Goal: Information Seeking & Learning: Learn about a topic

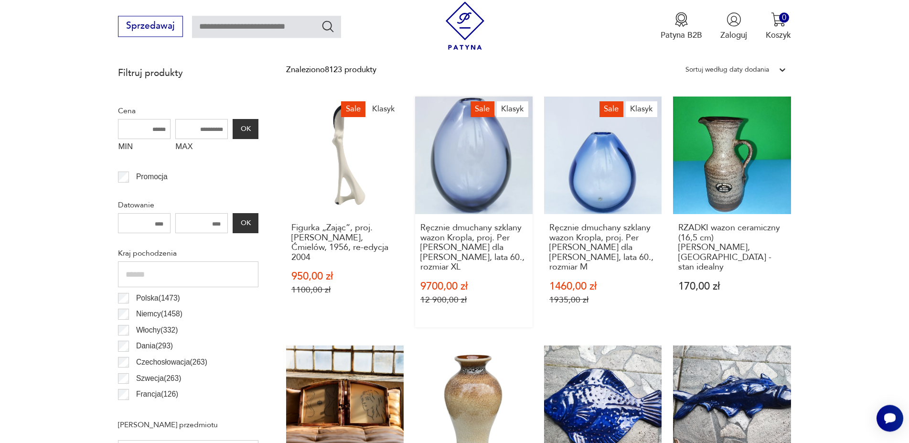
scroll to position [421, 0]
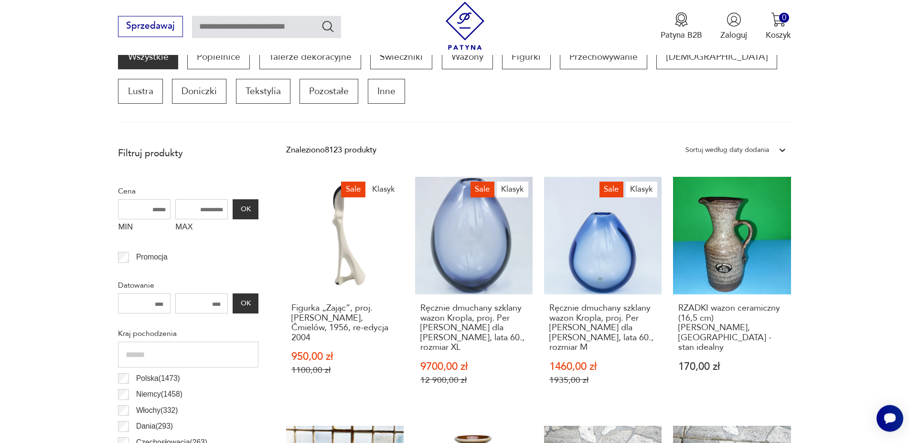
scroll to position [318, 0]
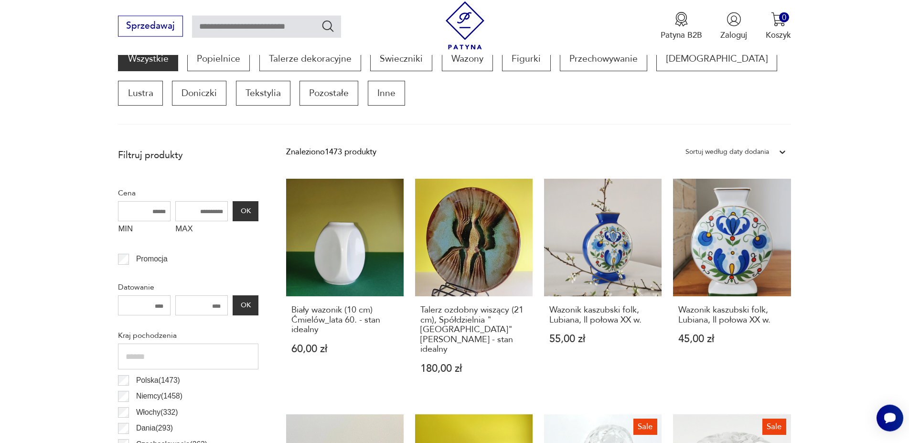
click at [761, 152] on div "Sortuj według daty dodania" at bounding box center [727, 152] width 84 height 12
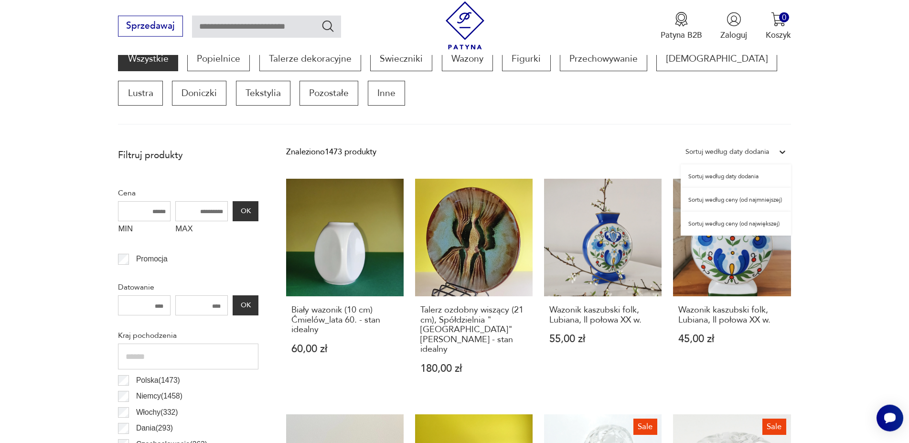
click at [742, 203] on div "Sortuj według ceny (od najmniejszej)" at bounding box center [736, 200] width 110 height 24
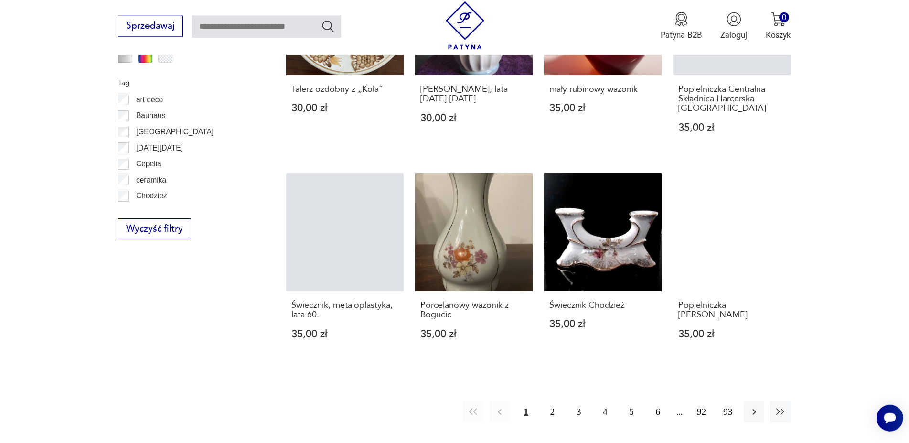
scroll to position [1049, 0]
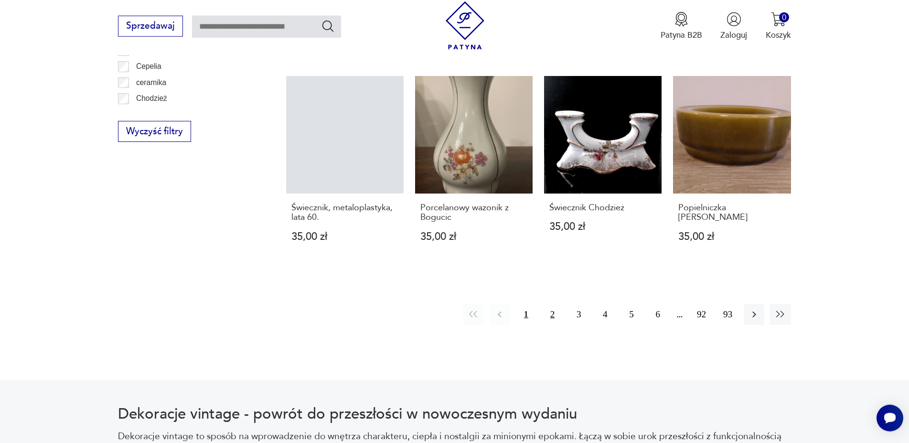
click at [549, 316] on button "2" at bounding box center [552, 314] width 21 height 21
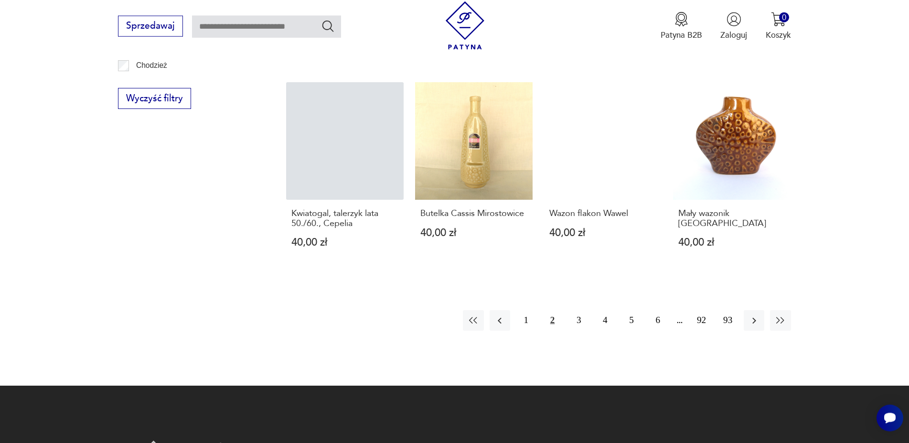
scroll to position [1000, 0]
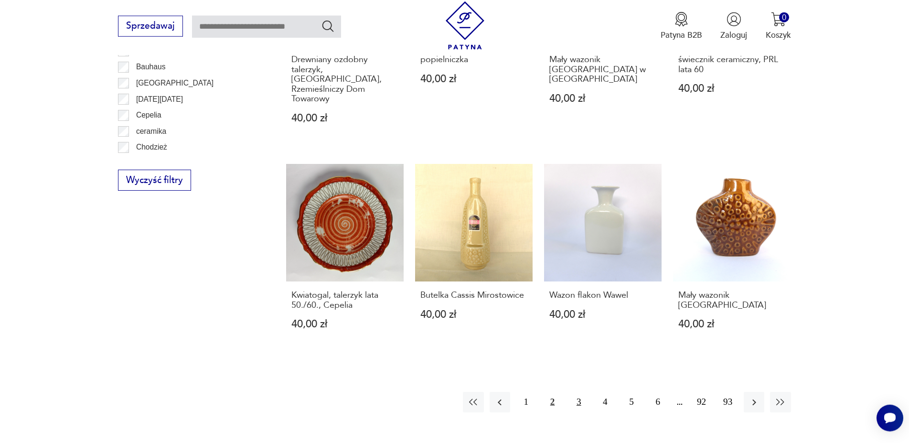
click at [578, 392] on button "3" at bounding box center [578, 402] width 21 height 21
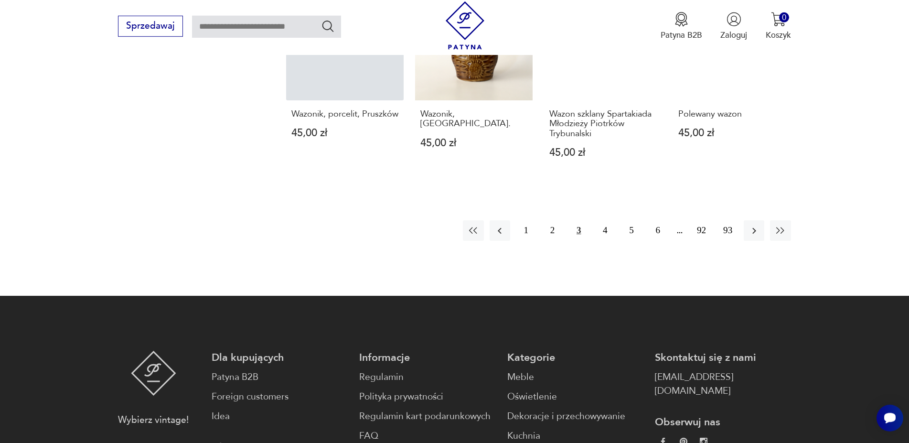
scroll to position [1195, 0]
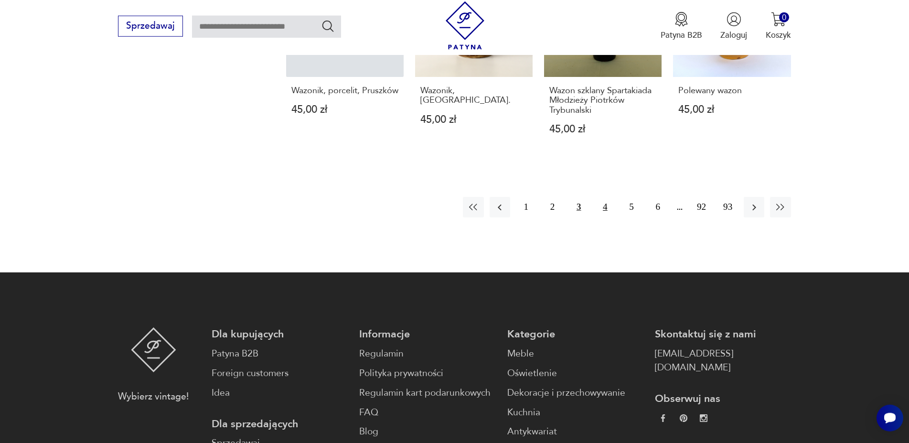
click at [605, 197] on button "4" at bounding box center [605, 207] width 21 height 21
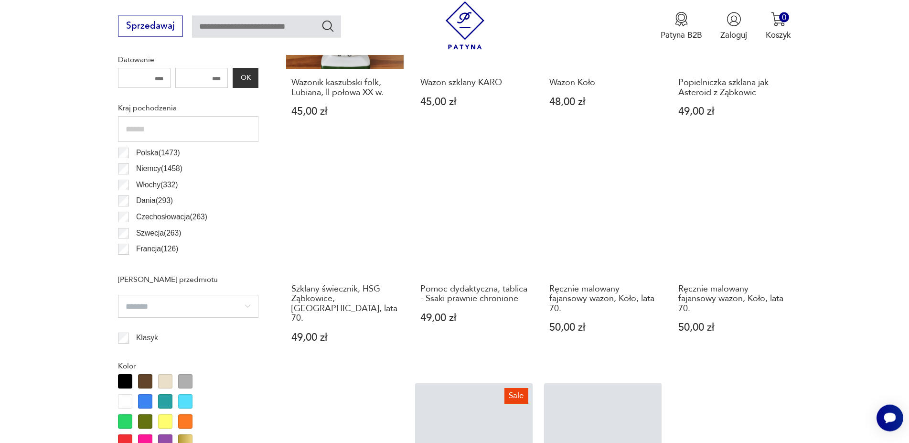
scroll to position [562, 0]
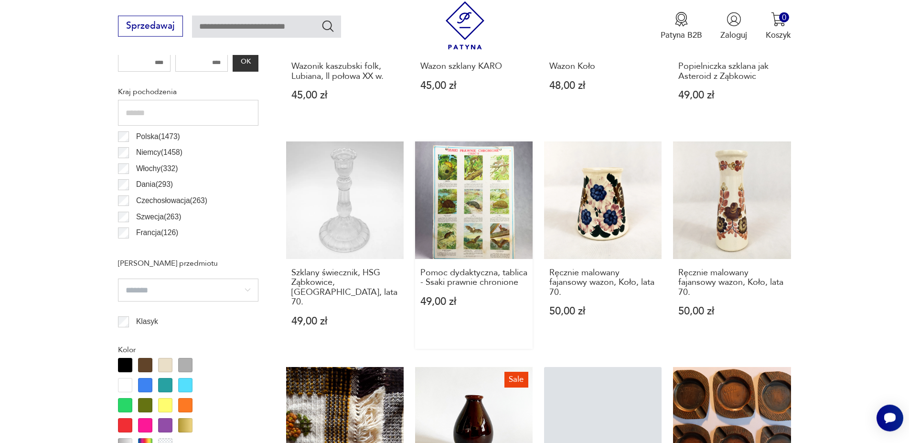
click at [474, 201] on link "Pomoc dydaktyczna, tablica - Ssaki prawnie chronione 49,00 zł" at bounding box center [473, 244] width 117 height 207
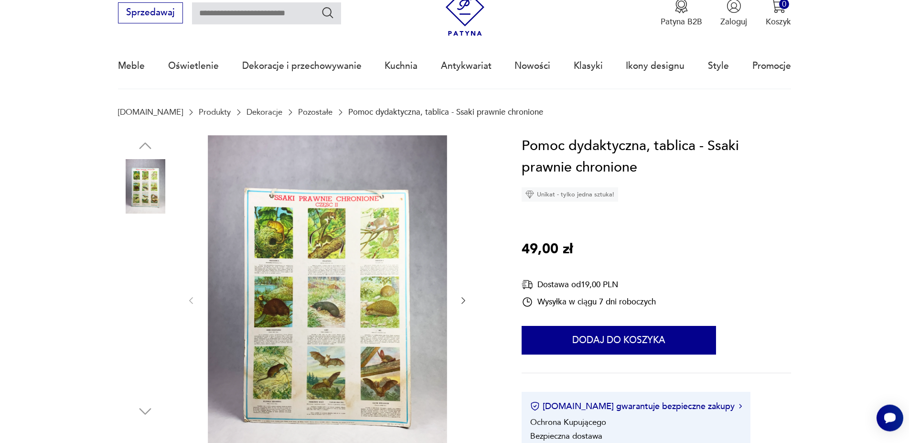
scroll to position [49, 0]
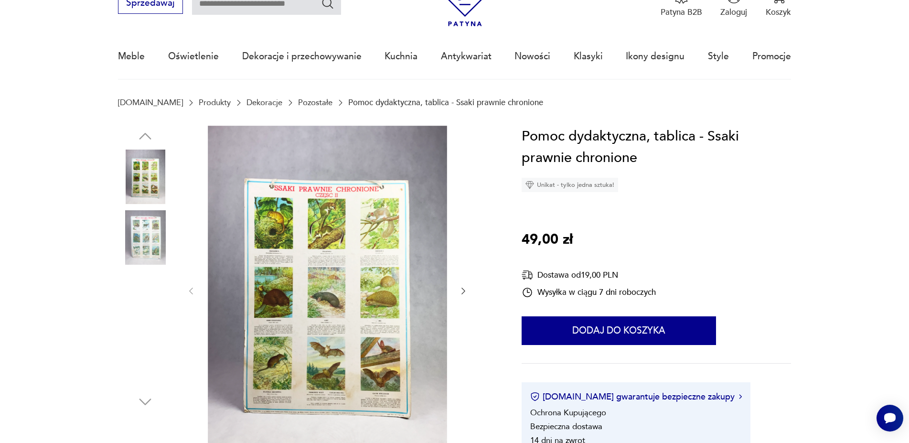
click at [465, 290] on icon "button" at bounding box center [464, 291] width 10 height 10
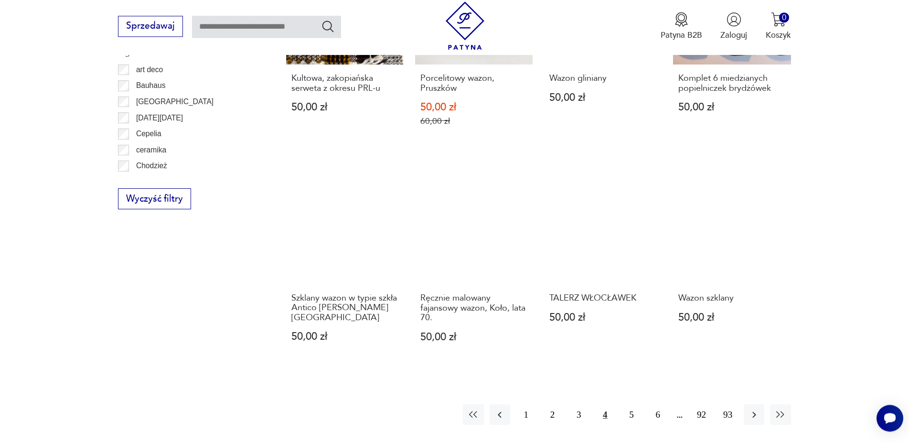
scroll to position [1098, 0]
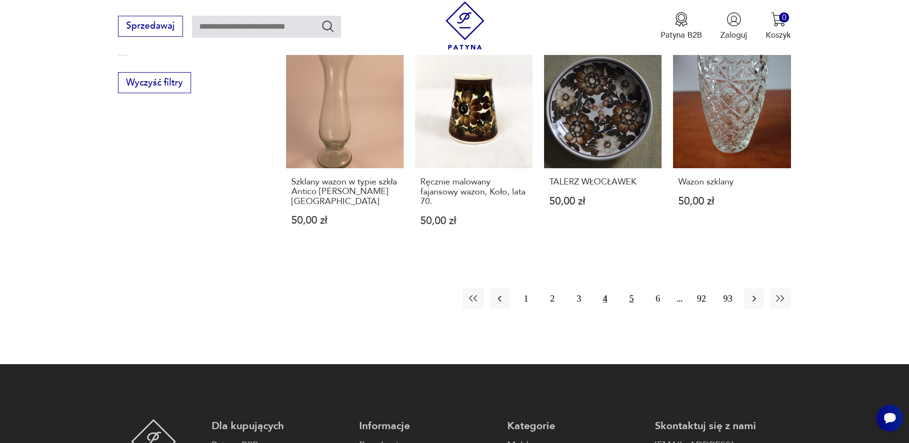
click at [630, 290] on button "5" at bounding box center [631, 298] width 21 height 21
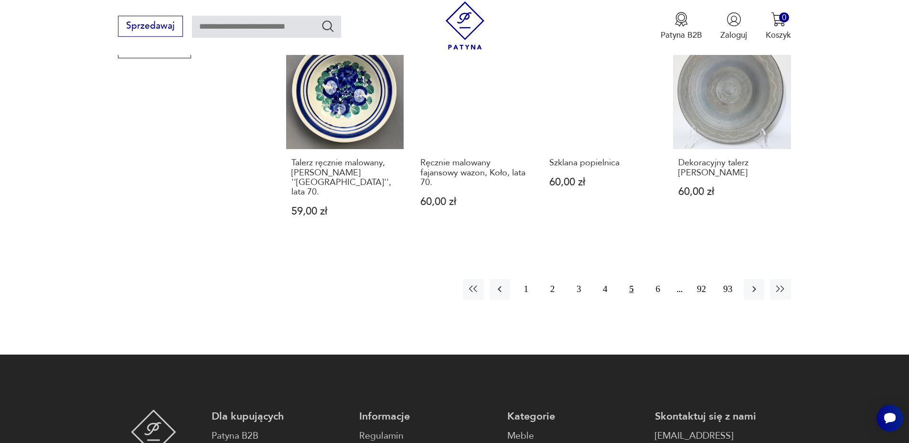
scroll to position [1146, 0]
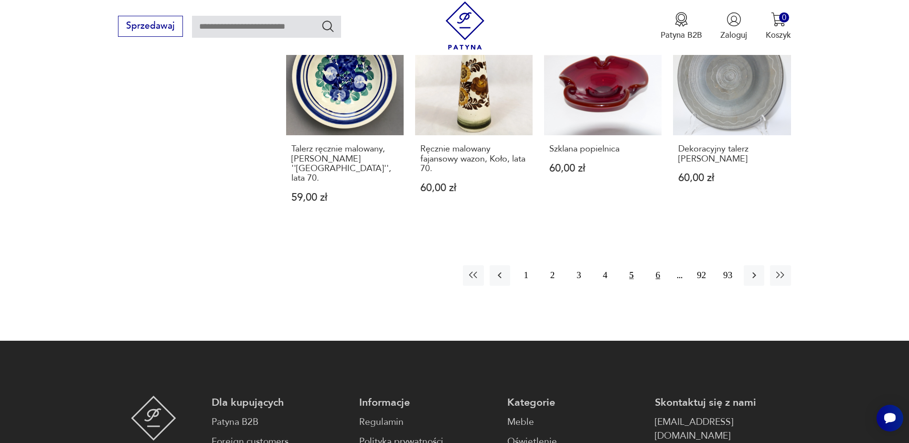
click at [655, 268] on button "6" at bounding box center [658, 275] width 21 height 21
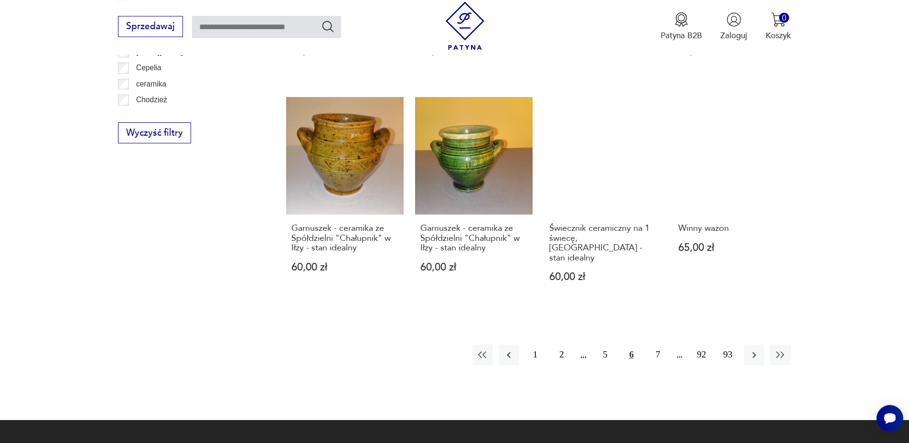
scroll to position [1049, 0]
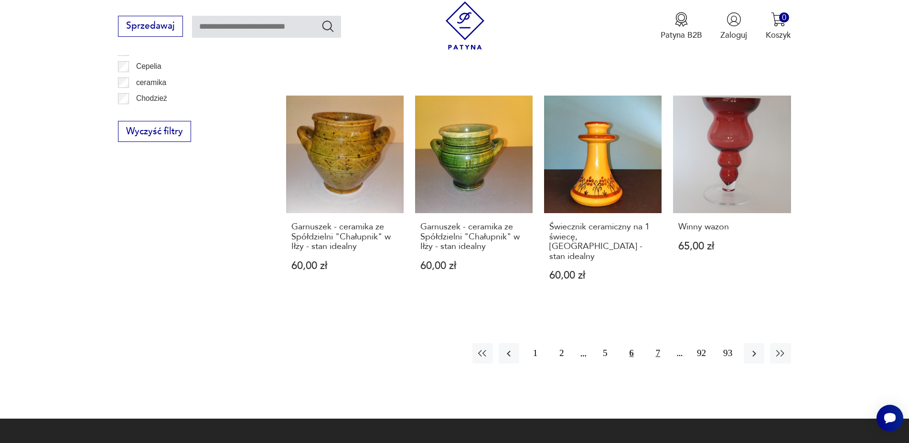
click at [656, 346] on button "7" at bounding box center [658, 353] width 21 height 21
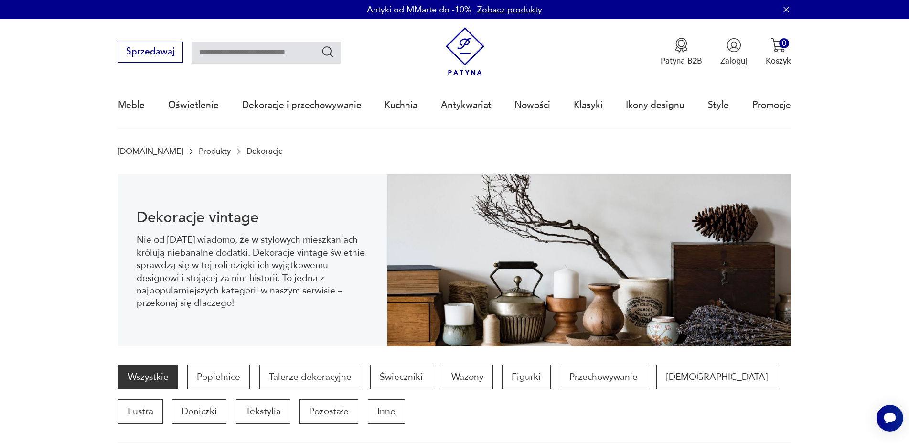
click at [242, 55] on input "text" at bounding box center [266, 53] width 149 height 22
type input "*****"
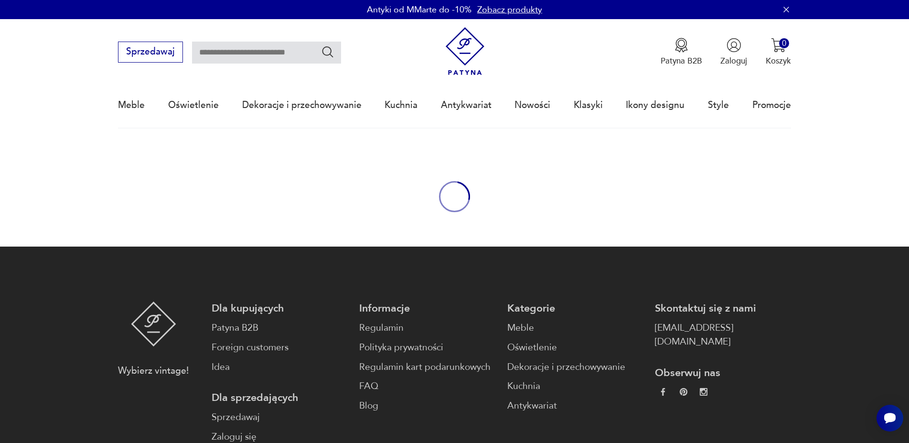
type input "*****"
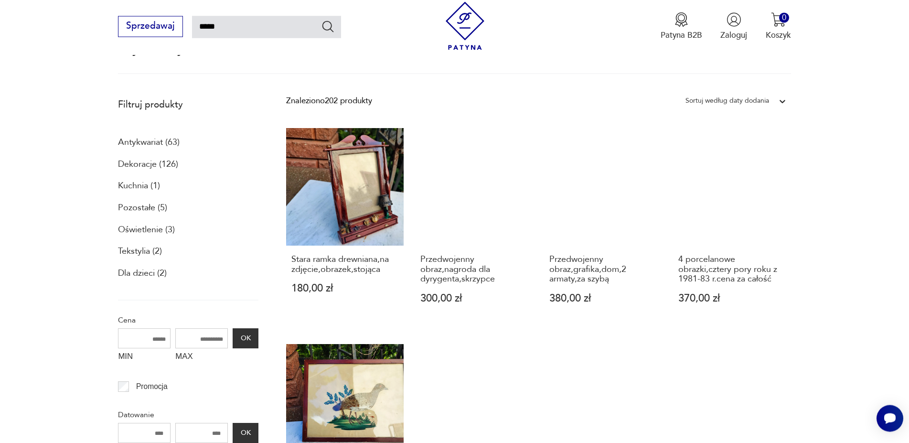
scroll to position [79, 0]
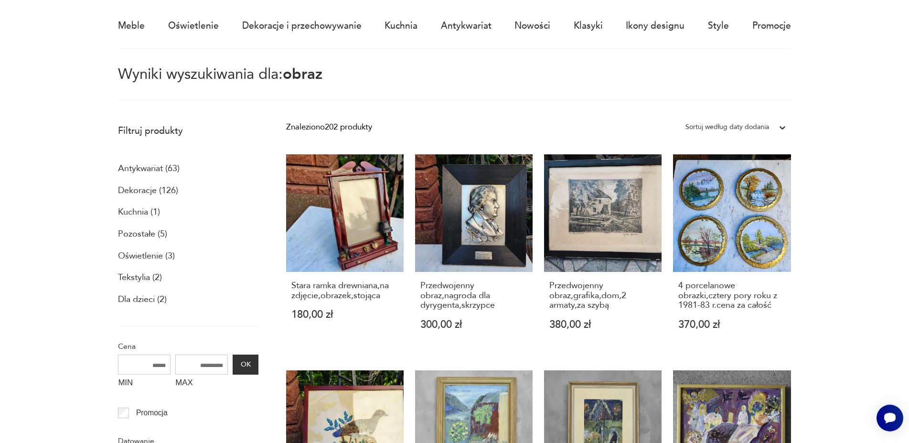
click at [759, 125] on div "Sortuj według daty dodania" at bounding box center [727, 127] width 84 height 12
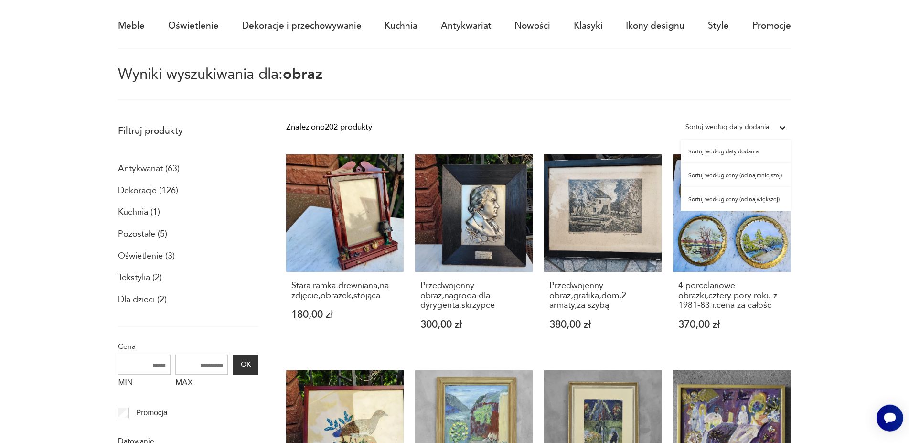
click at [751, 174] on div "Sortuj według ceny (od najmniejszej)" at bounding box center [736, 175] width 110 height 24
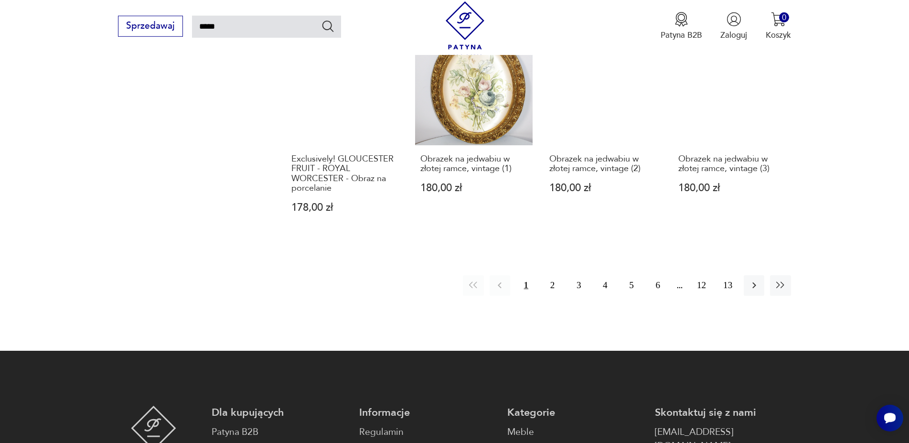
scroll to position [932, 0]
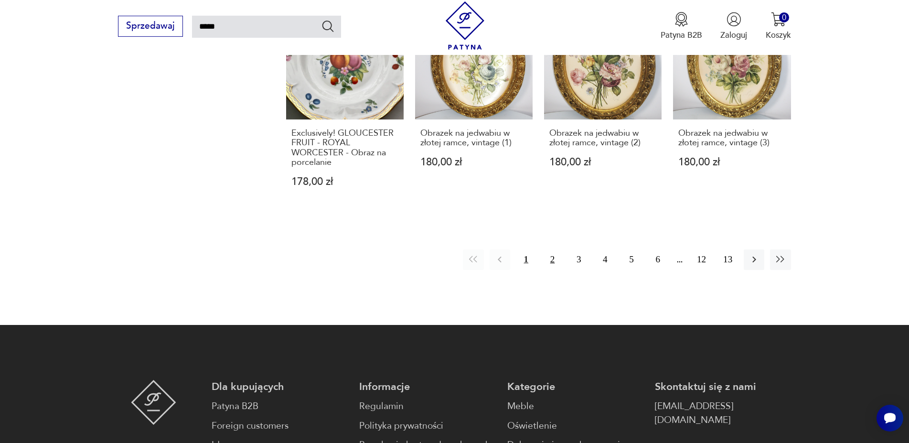
click at [550, 249] on button "2" at bounding box center [552, 259] width 21 height 21
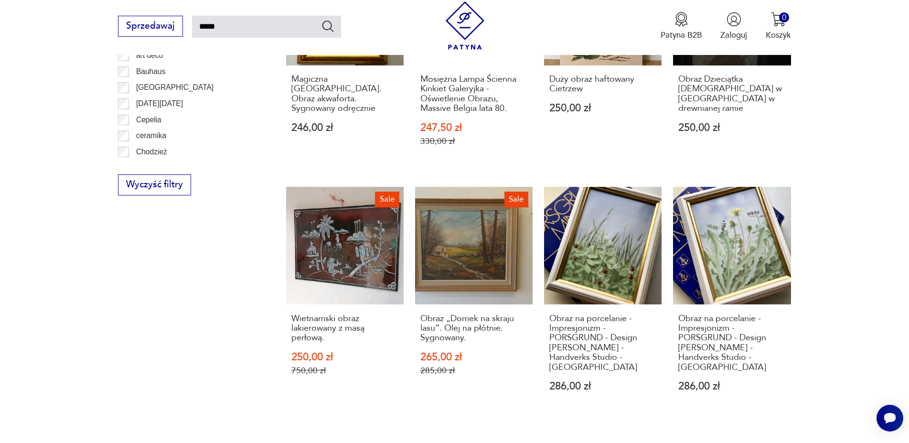
scroll to position [932, 0]
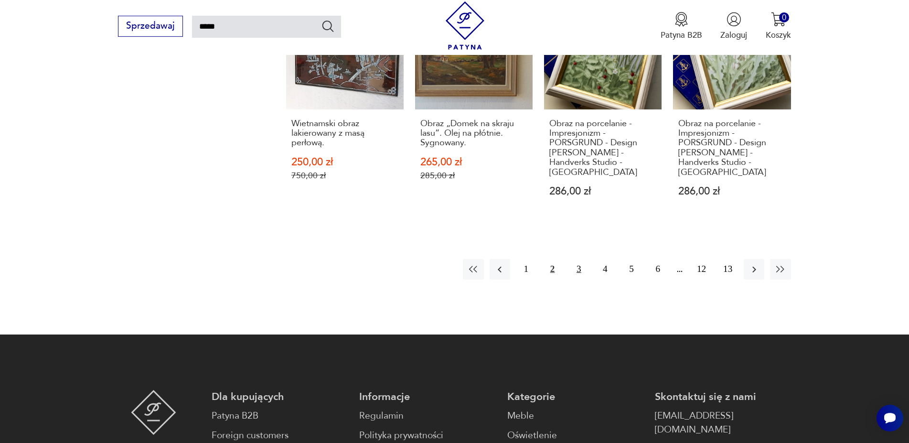
click at [577, 259] on button "3" at bounding box center [578, 269] width 21 height 21
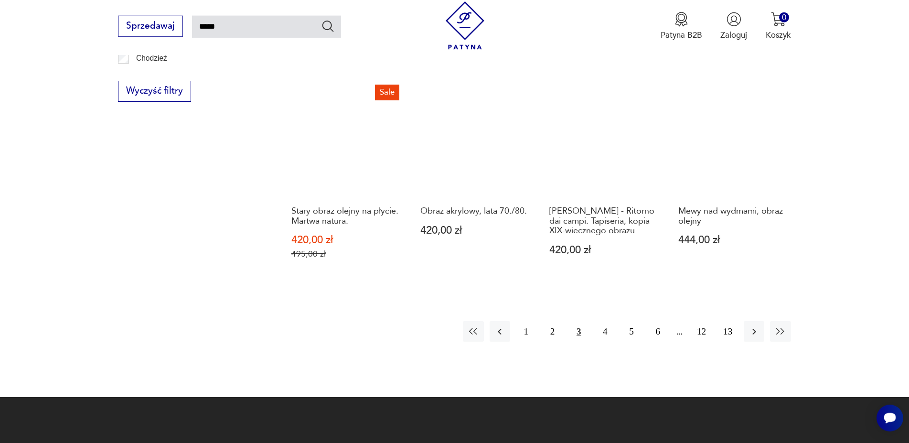
scroll to position [883, 0]
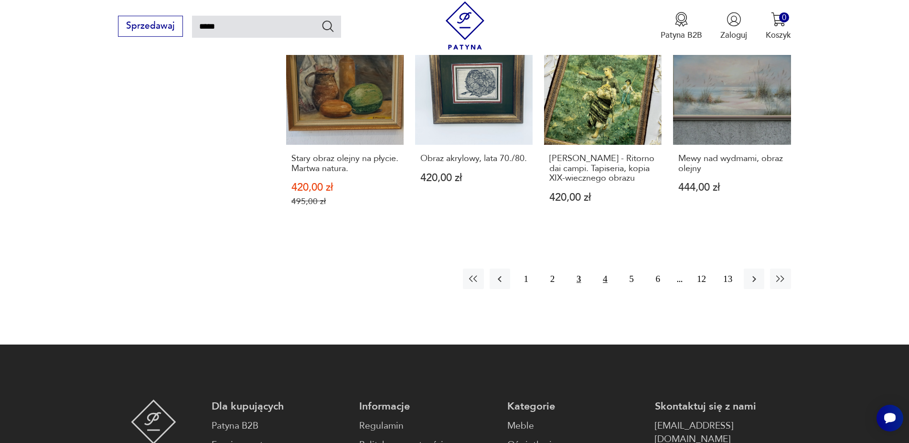
click at [606, 287] on button "4" at bounding box center [605, 278] width 21 height 21
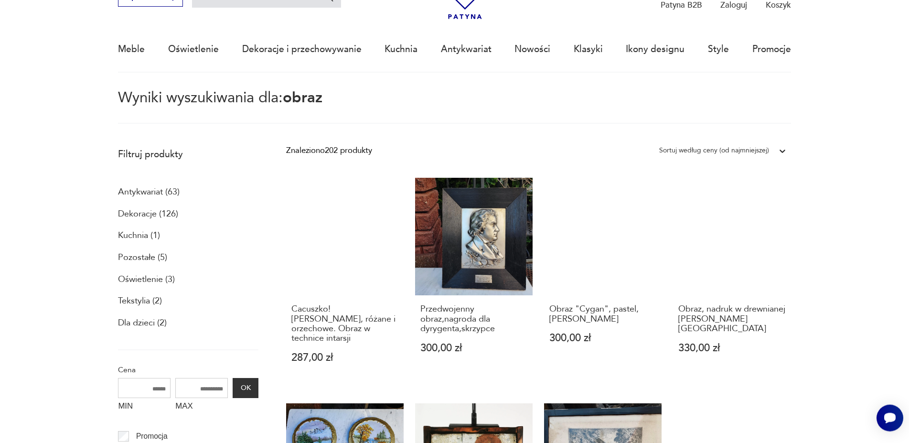
scroll to position [55, 0]
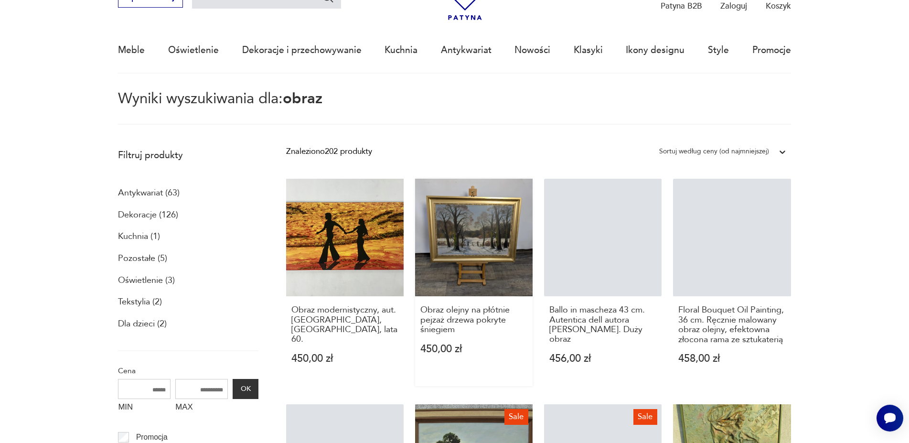
click at [469, 240] on link "Obraz olejny na płótnie pejzaż drzewa pokryte śniegiem 450,00 zł" at bounding box center [473, 282] width 117 height 207
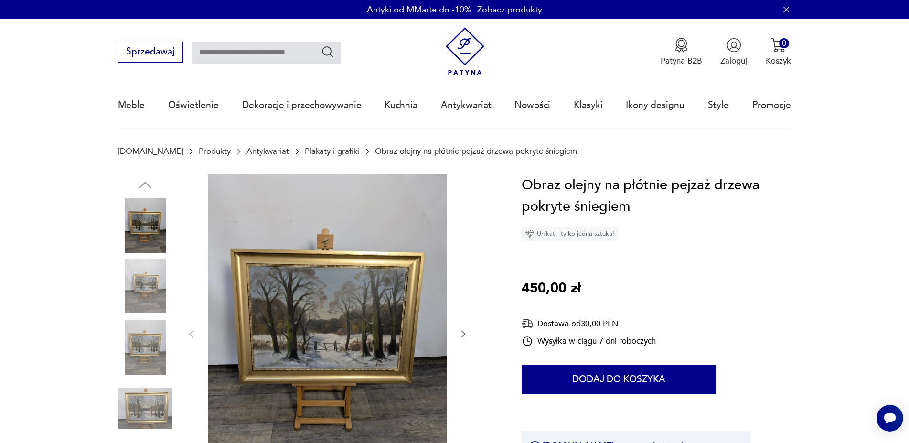
click at [463, 336] on icon "button" at bounding box center [464, 334] width 10 height 10
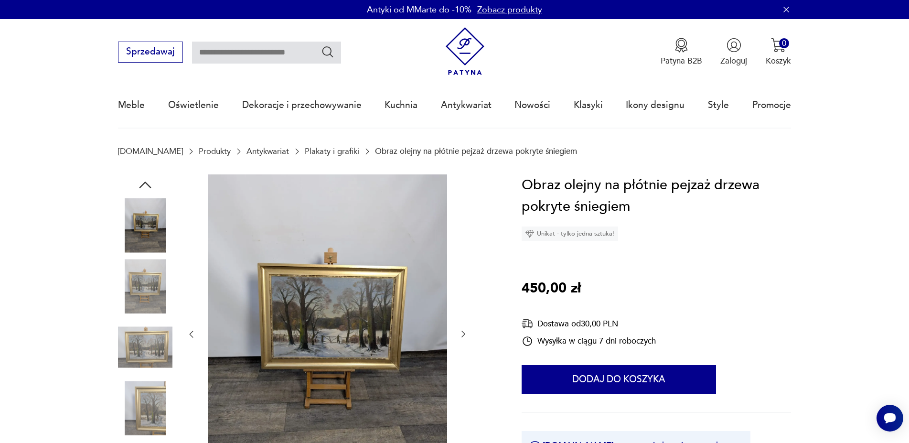
click at [463, 336] on icon "button" at bounding box center [464, 334] width 10 height 10
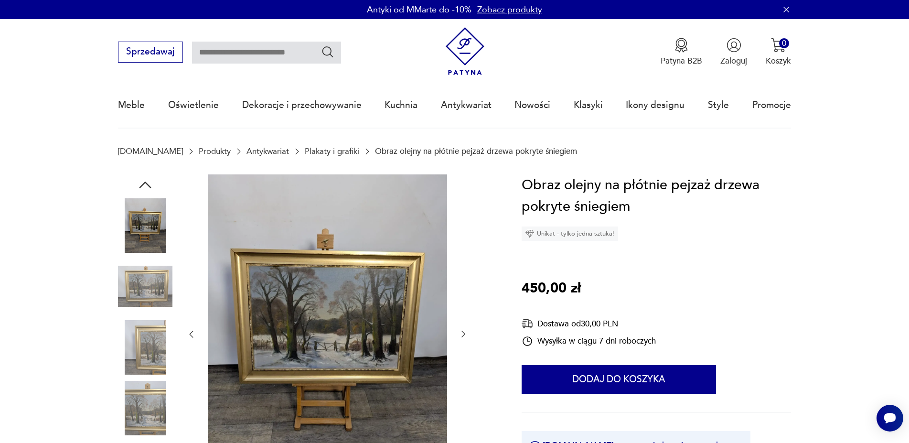
click at [463, 336] on icon "button" at bounding box center [464, 334] width 10 height 10
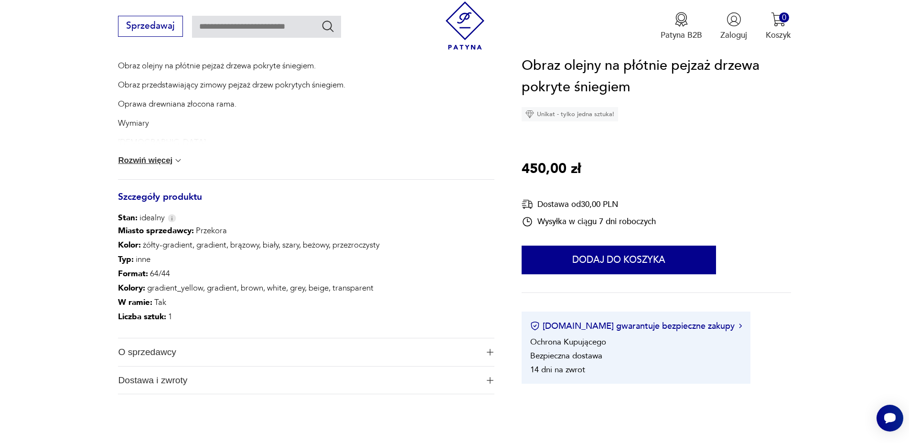
scroll to position [390, 0]
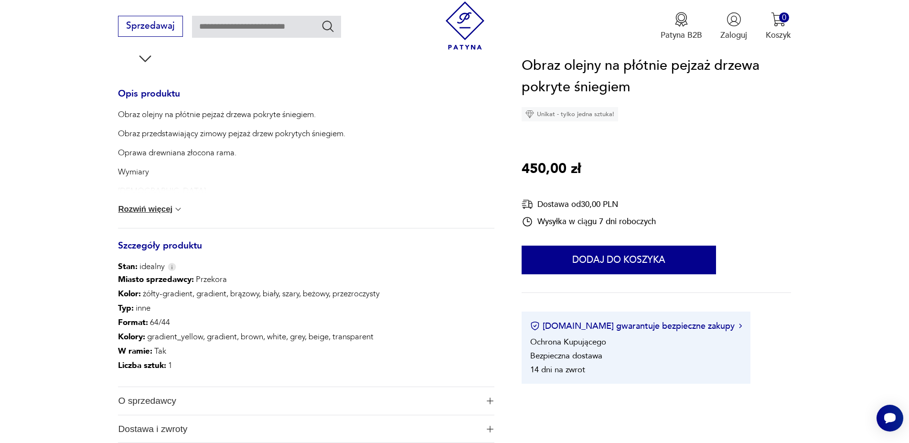
click at [151, 215] on div "Obraz olejny na płótnie pejzaż drzewa pokryte śniegiem. Obraz przedstawiający z…" at bounding box center [306, 168] width 376 height 119
click at [165, 210] on button "Rozwiń więcej" at bounding box center [150, 209] width 65 height 10
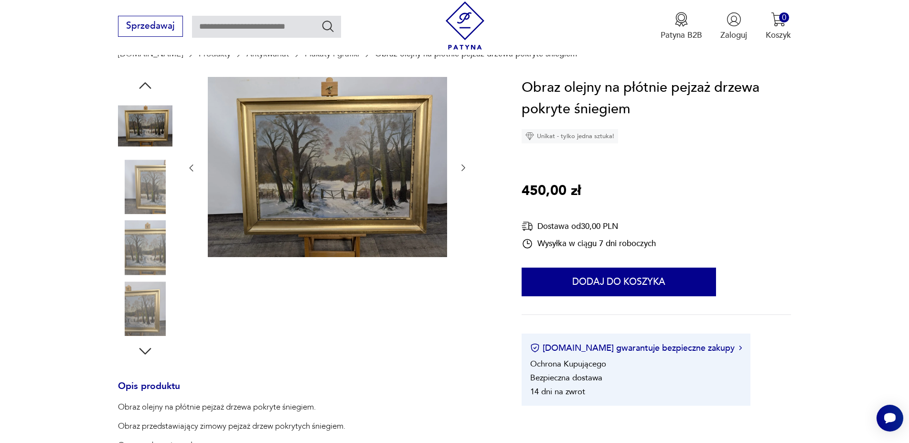
scroll to position [0, 0]
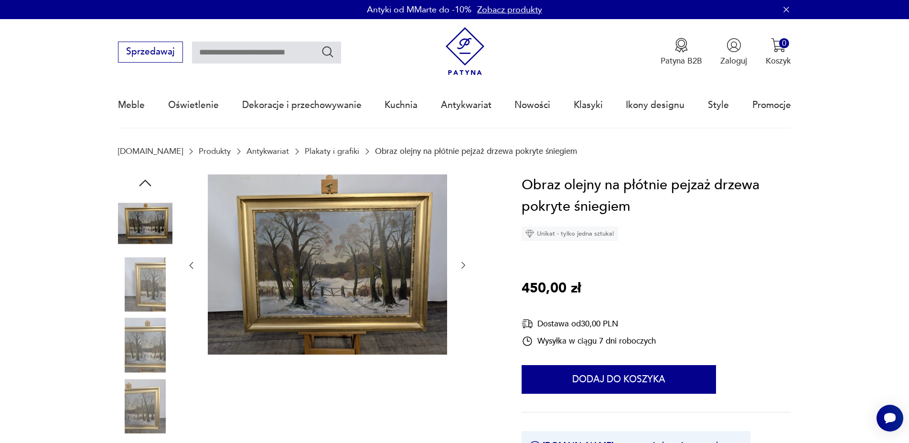
type input "*****"
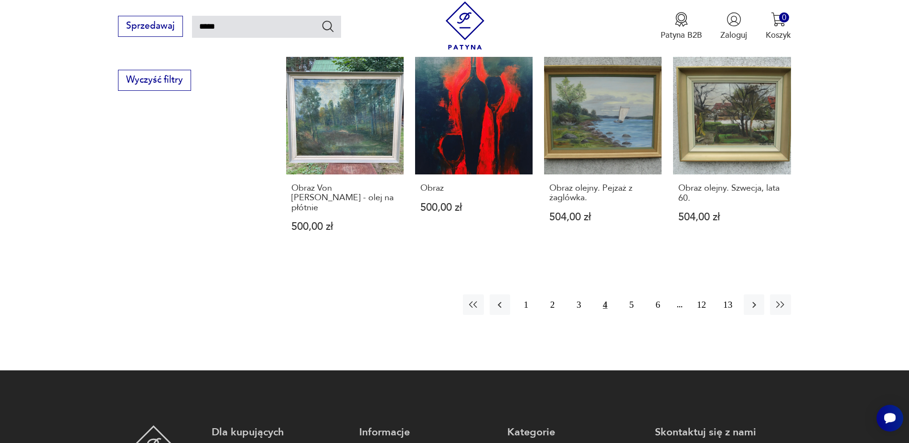
scroll to position [926, 0]
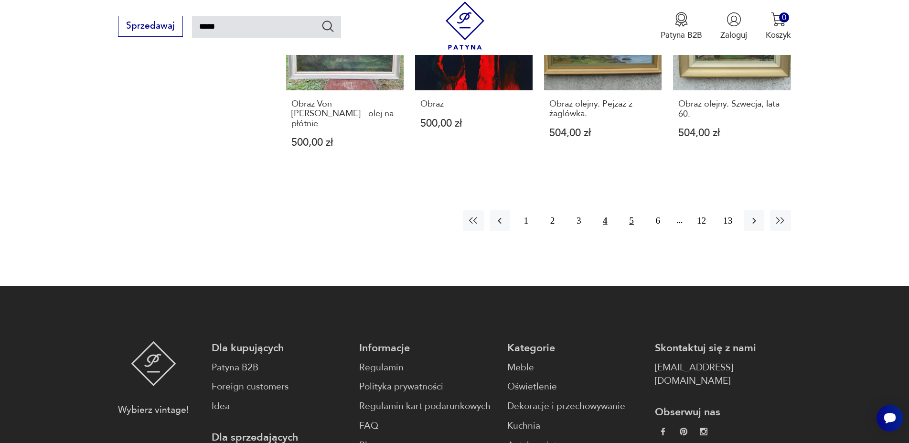
click at [631, 211] on button "5" at bounding box center [631, 220] width 21 height 21
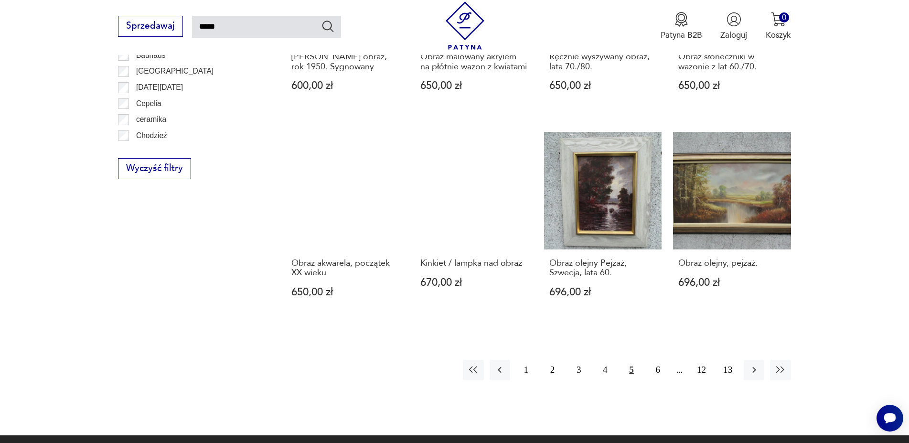
scroll to position [786, 0]
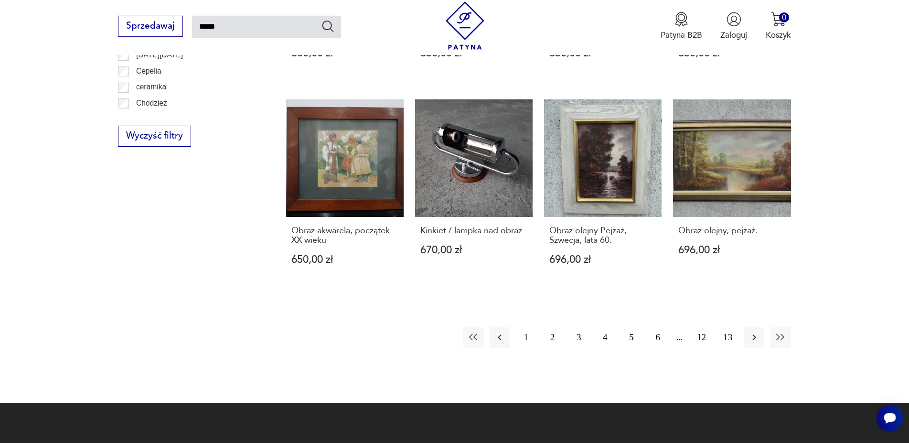
click at [661, 329] on button "6" at bounding box center [658, 337] width 21 height 21
